Goal: Task Accomplishment & Management: Manage account settings

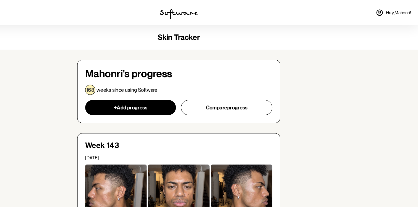
click at [391, 13] on span "Hey, [PERSON_NAME] !" at bounding box center [400, 11] width 22 height 5
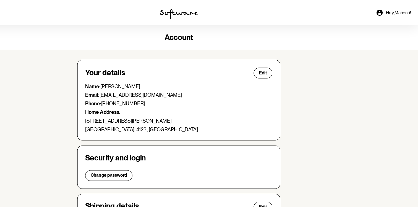
click at [209, 6] on div at bounding box center [208, 11] width 139 height 22
click at [209, 12] on img at bounding box center [208, 12] width 33 height 9
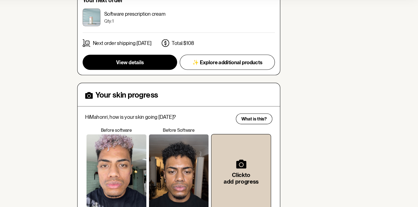
scroll to position [104, 0]
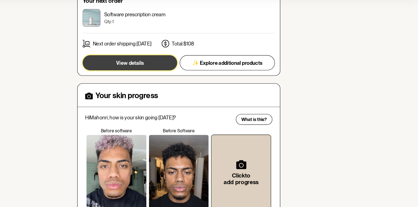
click at [179, 83] on button "View details" at bounding box center [166, 80] width 82 height 13
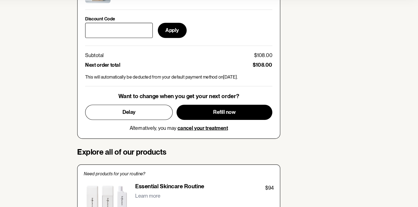
scroll to position [284, 0]
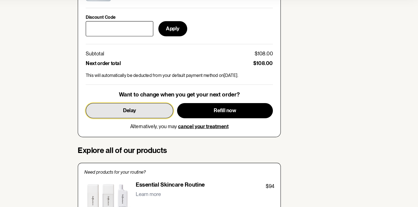
click at [170, 125] on span "Delay" at bounding box center [165, 122] width 11 height 5
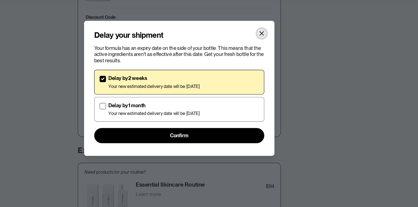
click at [282, 52] on button "Close" at bounding box center [280, 55] width 9 height 9
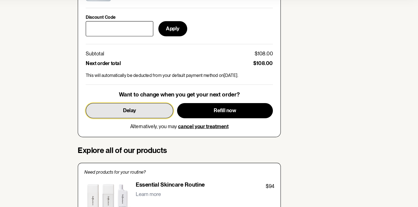
click at [180, 125] on button "Delay" at bounding box center [165, 123] width 76 height 13
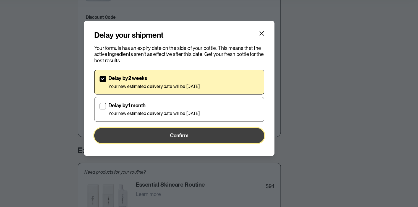
click at [224, 147] on button "Confirm" at bounding box center [209, 144] width 148 height 13
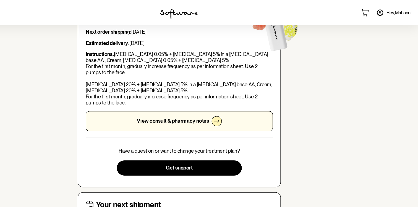
scroll to position [0, 0]
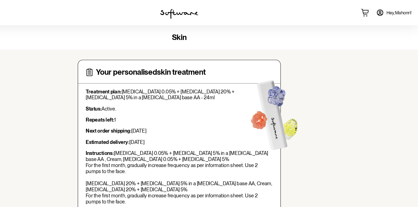
click at [387, 12] on link "Hey, [PERSON_NAME] !" at bounding box center [395, 10] width 37 height 13
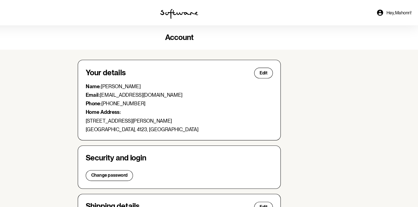
click at [218, 13] on img at bounding box center [208, 12] width 33 height 9
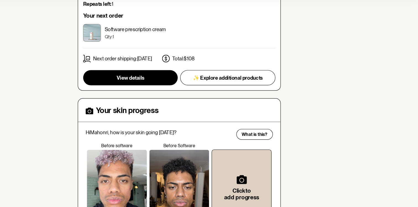
scroll to position [91, 0]
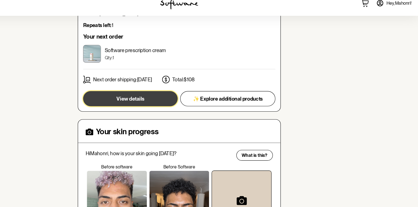
click at [179, 96] on button "View details" at bounding box center [166, 94] width 82 height 13
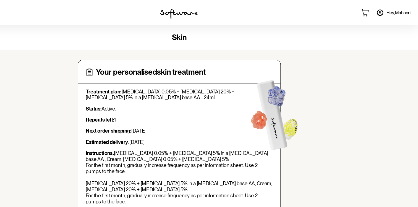
click at [398, 7] on link "Hey, [PERSON_NAME] !" at bounding box center [395, 10] width 37 height 13
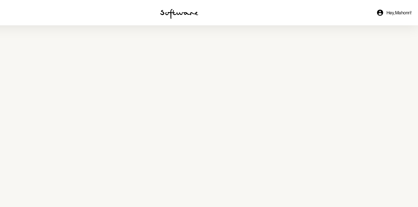
click at [383, 9] on icon at bounding box center [383, 10] width 5 height 5
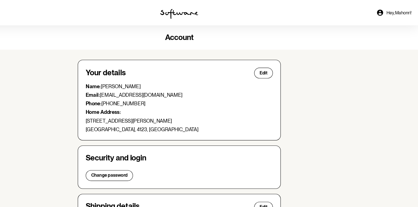
scroll to position [137, 0]
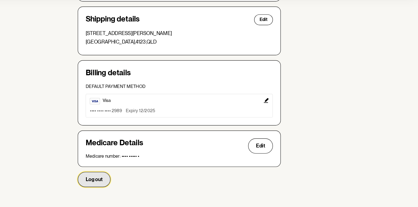
click at [142, 182] on span "Log out" at bounding box center [134, 183] width 15 height 5
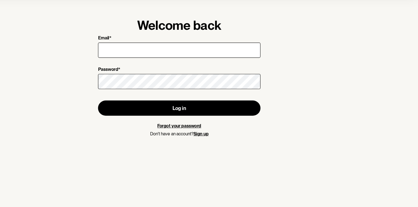
type input "[EMAIL_ADDRESS][DOMAIN_NAME]"
